Goal: Information Seeking & Learning: Learn about a topic

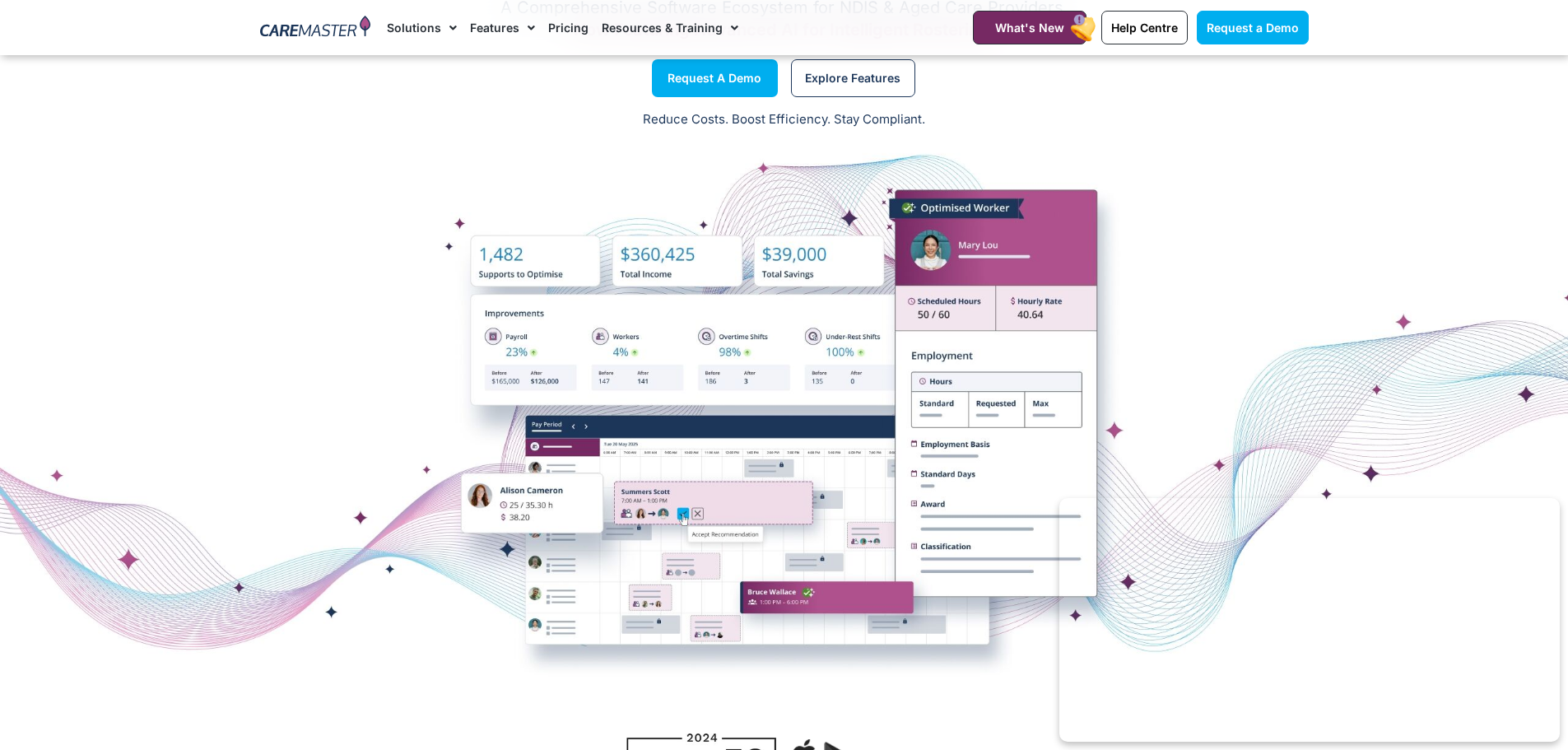
scroll to position [165, 0]
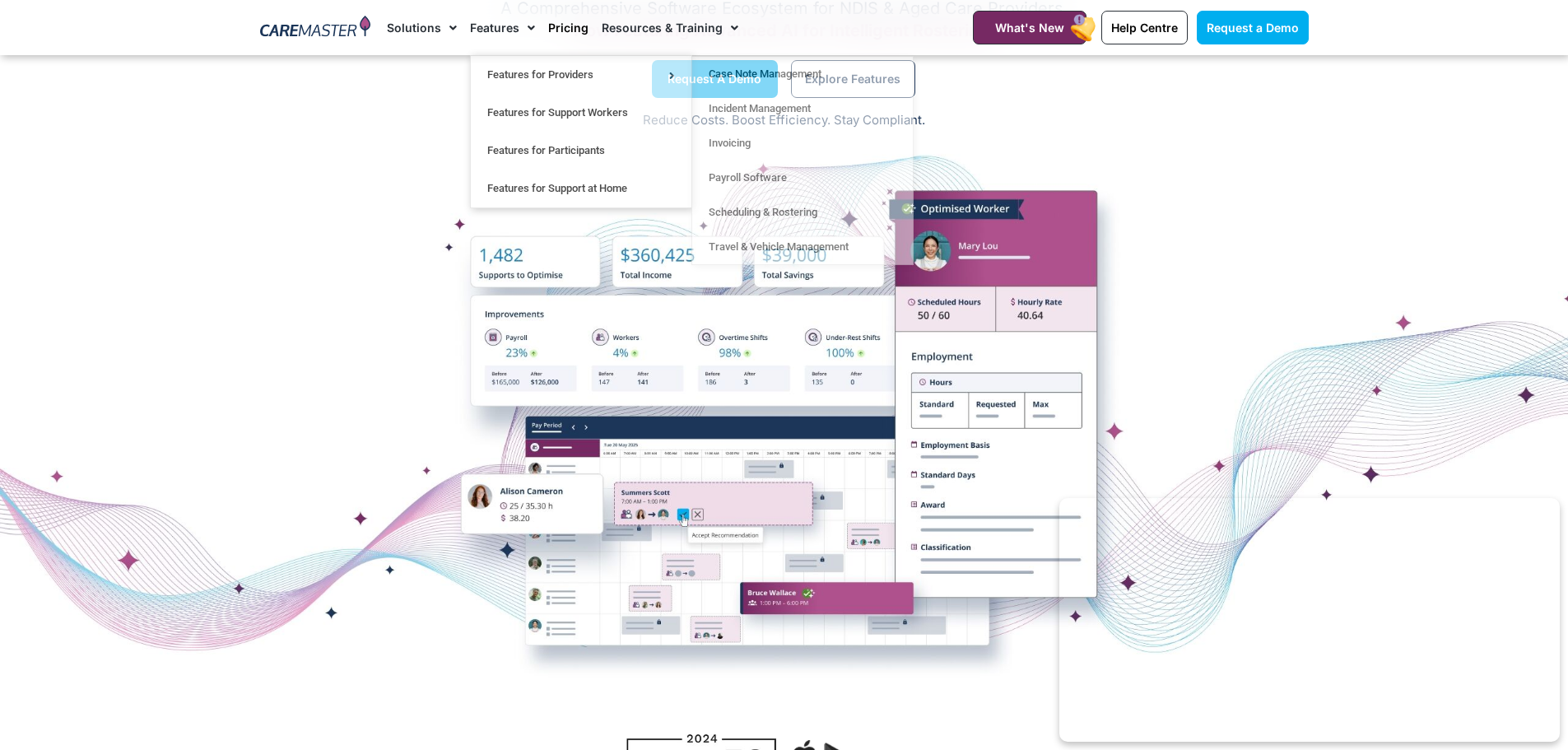
click at [568, 28] on link "Pricing" at bounding box center [568, 27] width 41 height 55
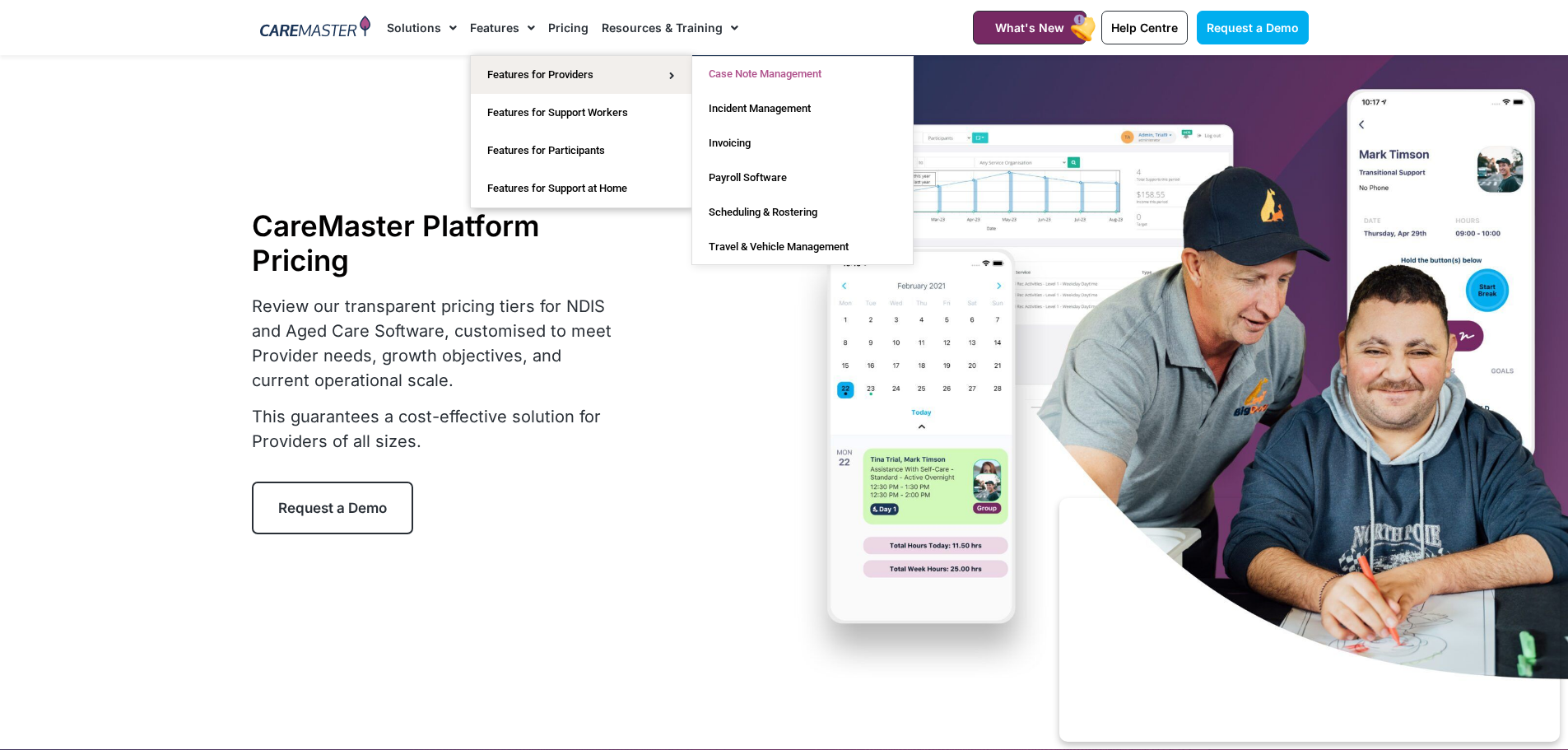
click at [749, 76] on link "Case Note Management" at bounding box center [802, 74] width 221 height 34
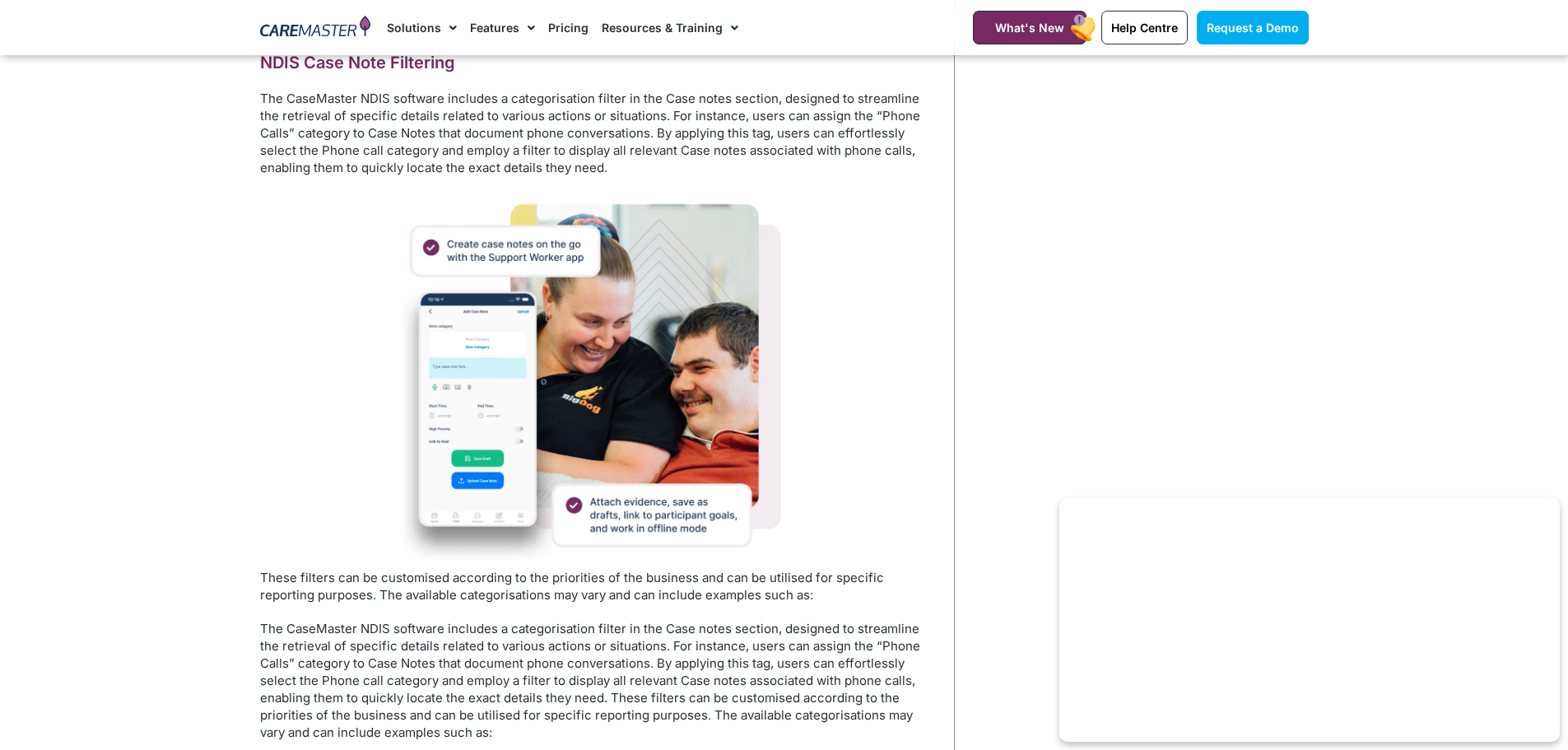
scroll to position [2552, 0]
